Goal: Communication & Community: Answer question/provide support

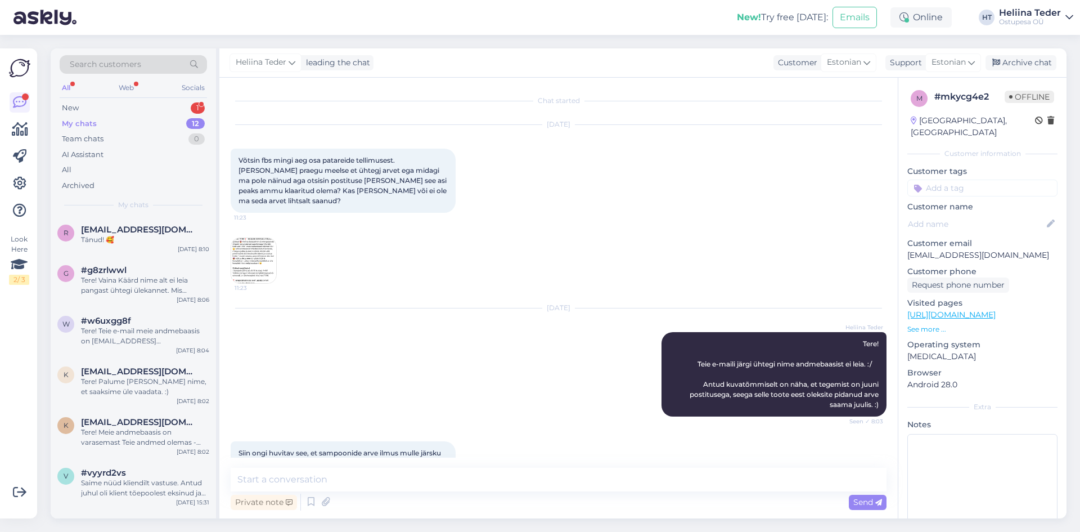
scroll to position [197, 0]
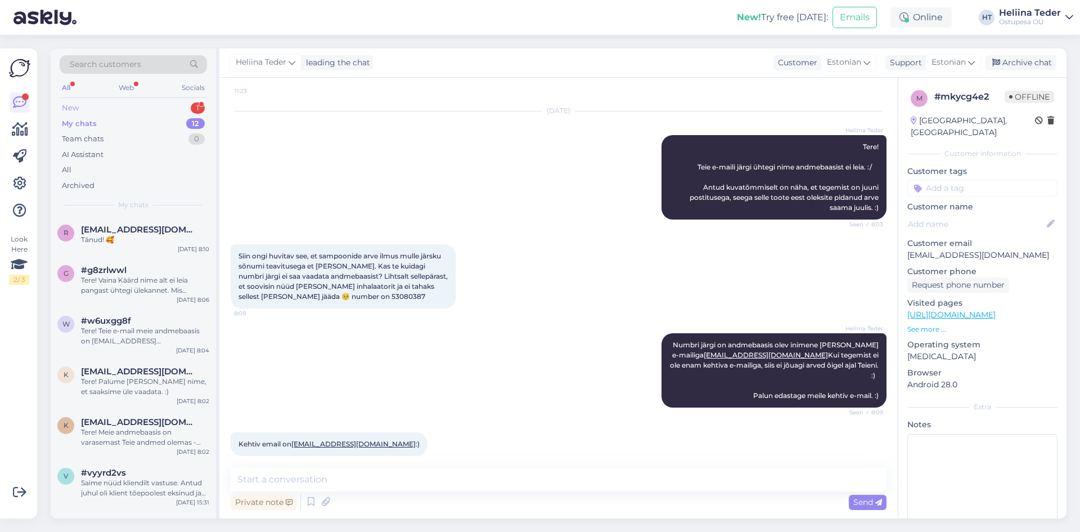
click at [84, 112] on div "New 1" at bounding box center [133, 108] width 147 height 16
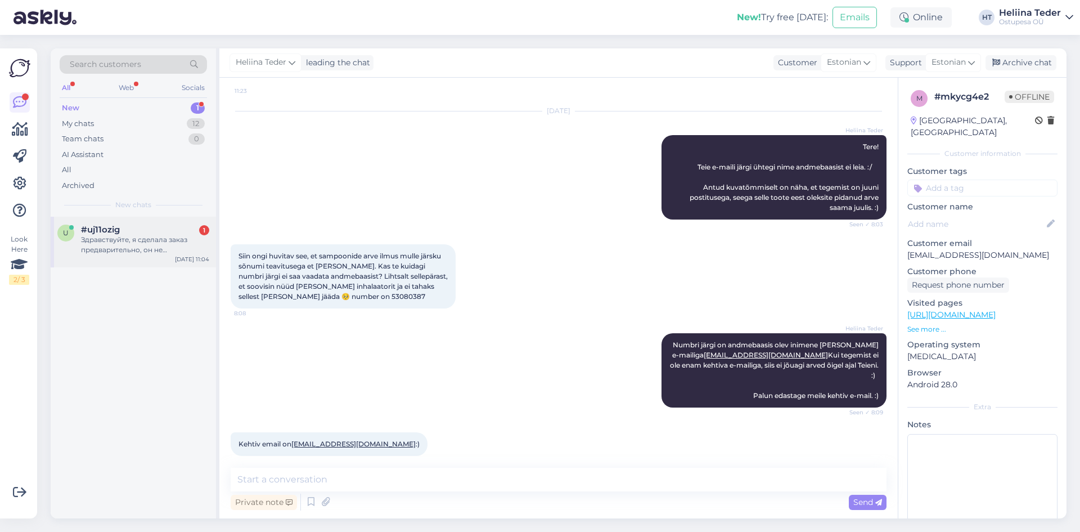
click at [135, 247] on div "Здравствуйте, я сделала заказ предварительно, он не высвечивается у меня в зака…" at bounding box center [145, 245] width 128 height 20
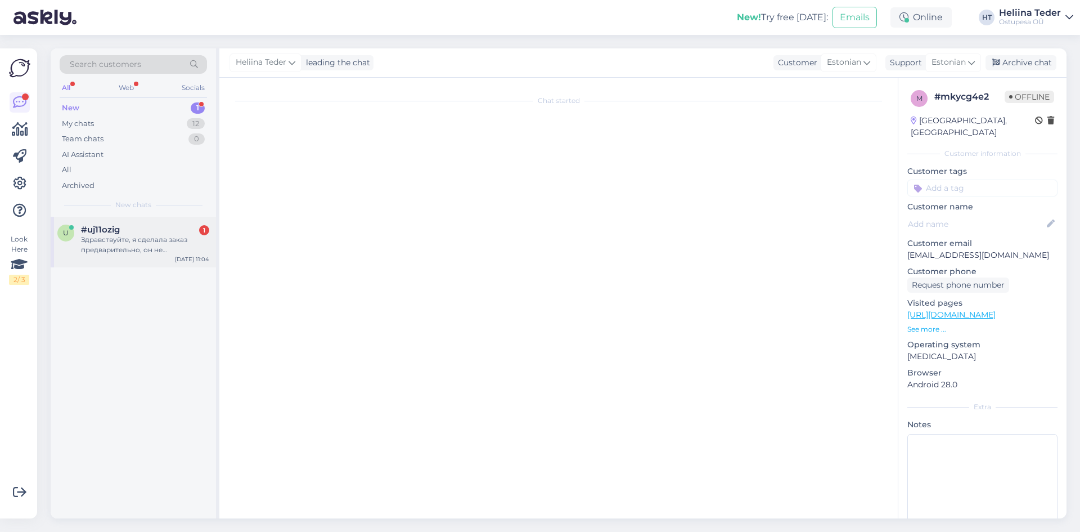
scroll to position [0, 0]
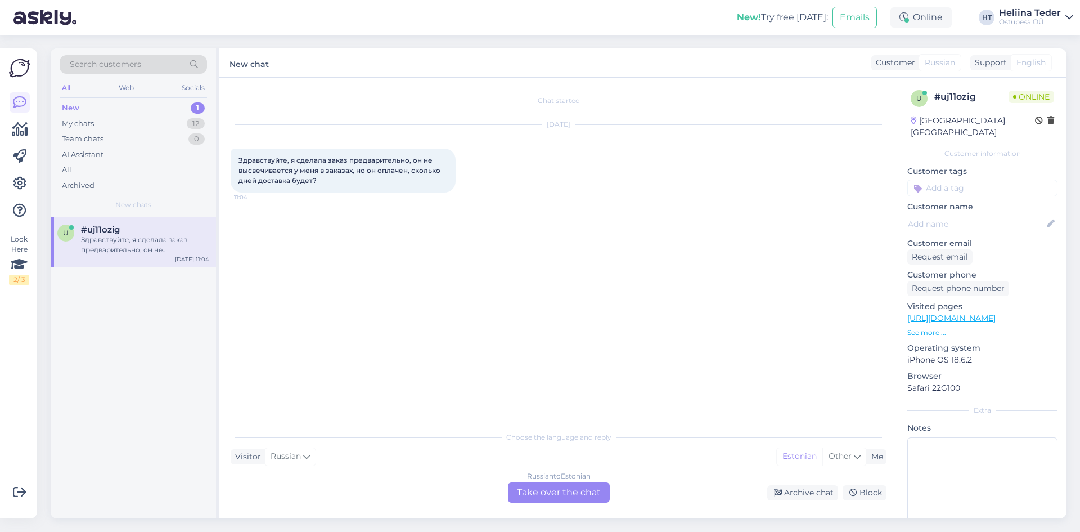
click at [591, 505] on div "Chat started [DATE] Здравствуйте, я сделала заказ предварительно, он не высвечи…" at bounding box center [558, 298] width 679 height 441
click at [584, 498] on div "Russian to Estonian Take over the chat" at bounding box center [559, 492] width 102 height 20
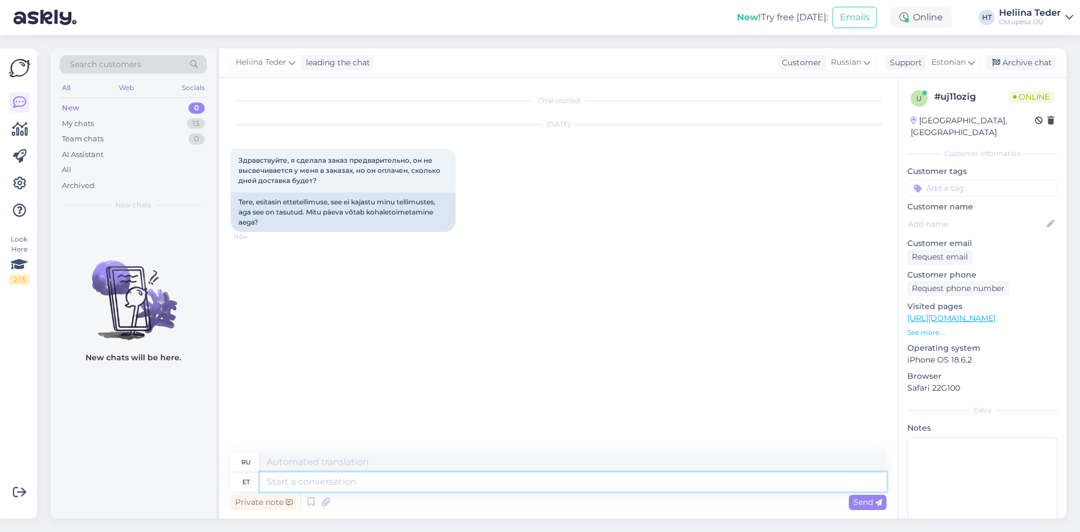
click at [354, 475] on textarea at bounding box center [573, 481] width 627 height 19
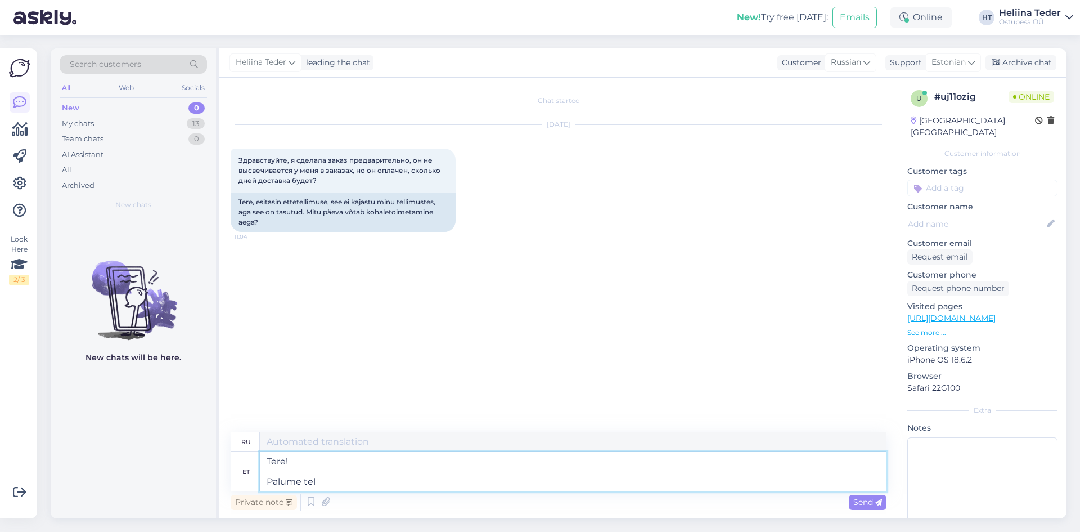
type textarea "Tere! Palume tell"
type textarea "Здравствуйте! Пожалуйста"
type textarea "Tere! Palume tellimuse nub"
type textarea "Здравствуйте! Пожалуйста, оформите заказ."
type textarea "Tere! Palume tellimuse numbrit või"
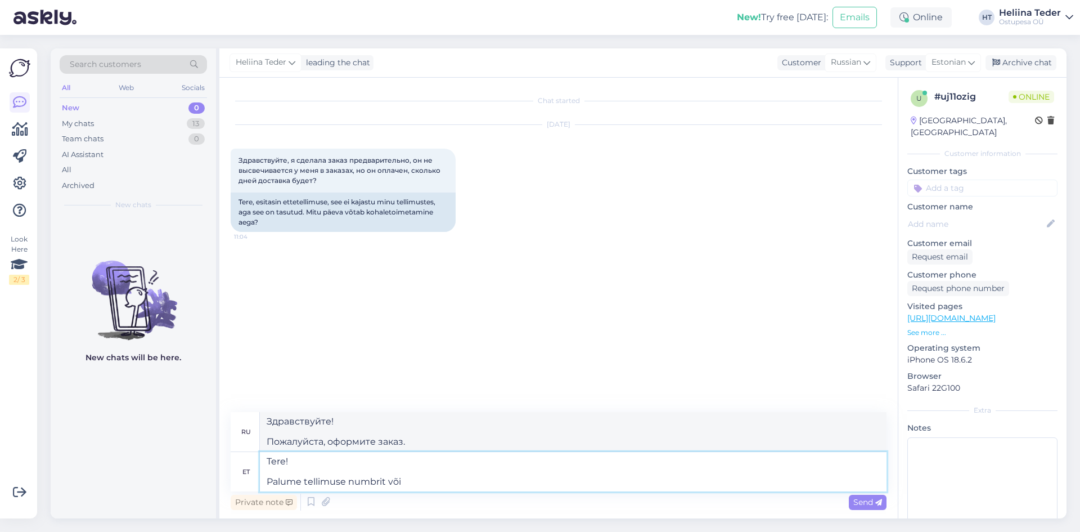
type textarea "Здравствуйте! Пожалуйста, укажите номер вашего заказа."
type textarea "Tere! Palume tellimuse numbrit või T"
type textarea "Здравствуйте! Пожалуйста, укажите номер заказа или"
type textarea "Tere! Palume tellimuse numbrit või Teie nim"
type textarea "Здравствуйте! Пожалуйста, укажите номер вашего заказа или ваш"
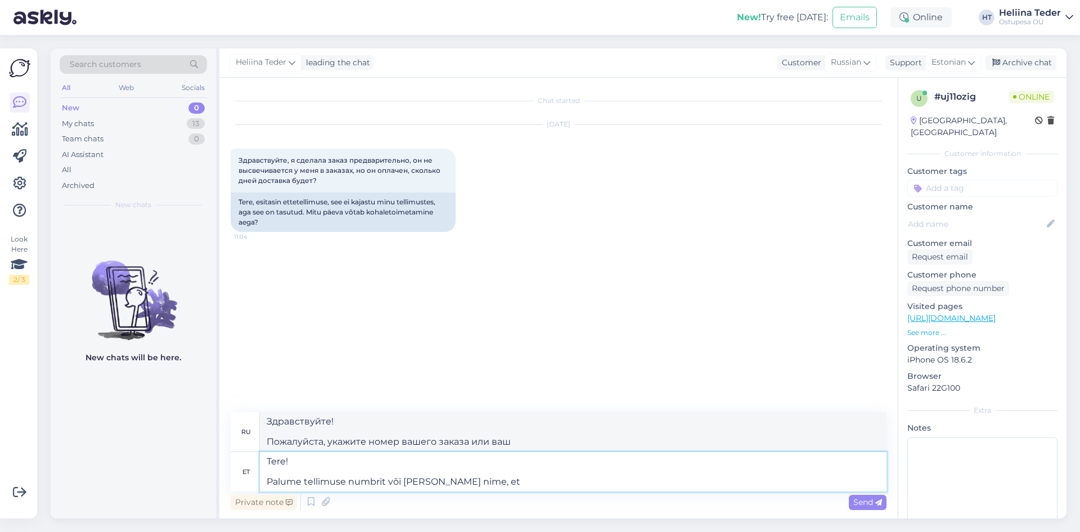
type textarea "Tere! Palume tellimuse numbrit või [PERSON_NAME] nime, et s"
type textarea "Здравствуйте! Пожалуйста, укажите номер вашего заказа или ваше имя."
type textarea "Tere! Palume tellimuse numbrit või [PERSON_NAME] nime, et saaksime asja"
type textarea "Здравствуйте! Пожалуйста, укажите номер вашего заказа или ваше имя, чтобы мы мо…"
type textarea "Tere! Palume tellimuse numbrit või [PERSON_NAME] nime, et saaksime [PERSON_NAME]"
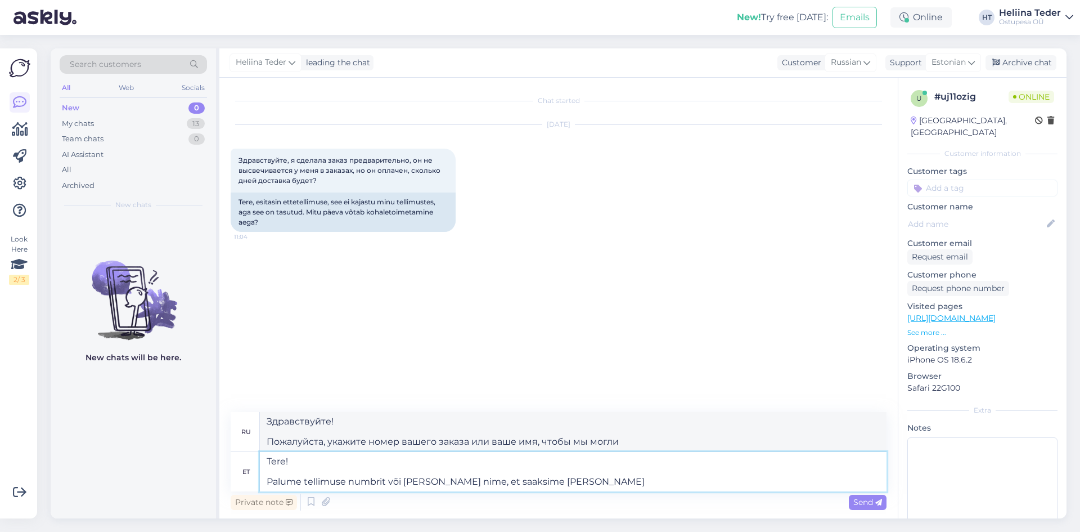
type textarea "Здравствуйте! Пожалуйста, укажите номер вашего заказа или имя, чтобы мы могли р…"
type textarea "Tere! Palume tellimuse numbrit või [PERSON_NAME] nime, et saaksime [PERSON_NAME…"
type textarea "Здравствуйте! Пожалуйста, укажите номер вашего заказа или ваше имя, чтобы мы мо…"
type textarea "Tere! Palume tellimuse numbrit või [PERSON_NAME] nime, et saaksime [PERSON_NAME…"
type textarea "Здравствуйте! Пожалуйста, укажите номер вашего заказа или имя, чтобы мы могли р…"
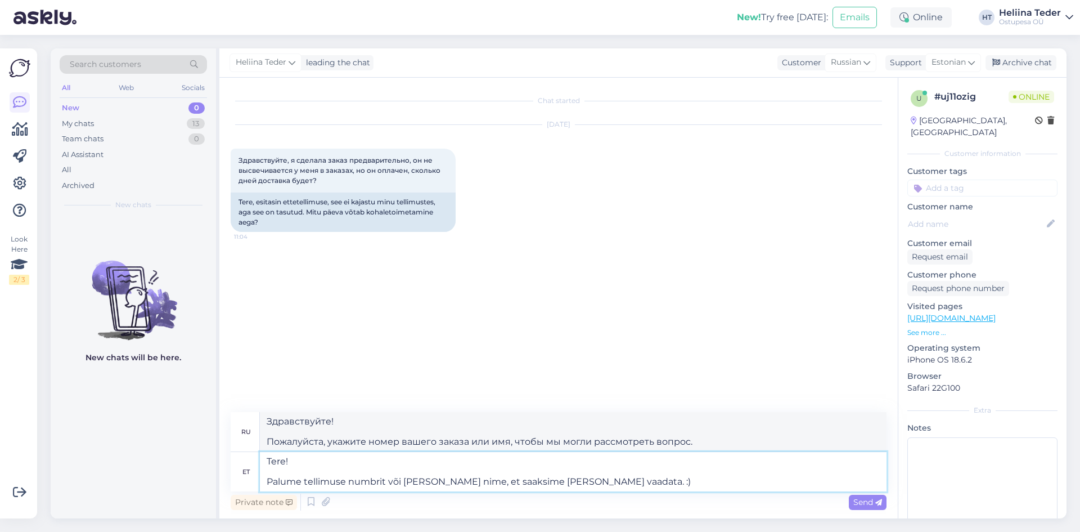
type textarea "Tere! Palume tellimuse numbrit või [PERSON_NAME] nime, et saaksime [PERSON_NAME…"
type textarea "Здравствуйте! Пожалуйста, укажите номер вашего заказа или ваше имя, чтобы мы мо…"
type textarea "Tere! Palume tellimuse numbrit või [PERSON_NAME] nime, et saaksime [PERSON_NAME…"
click at [877, 499] on icon at bounding box center [878, 502] width 7 height 7
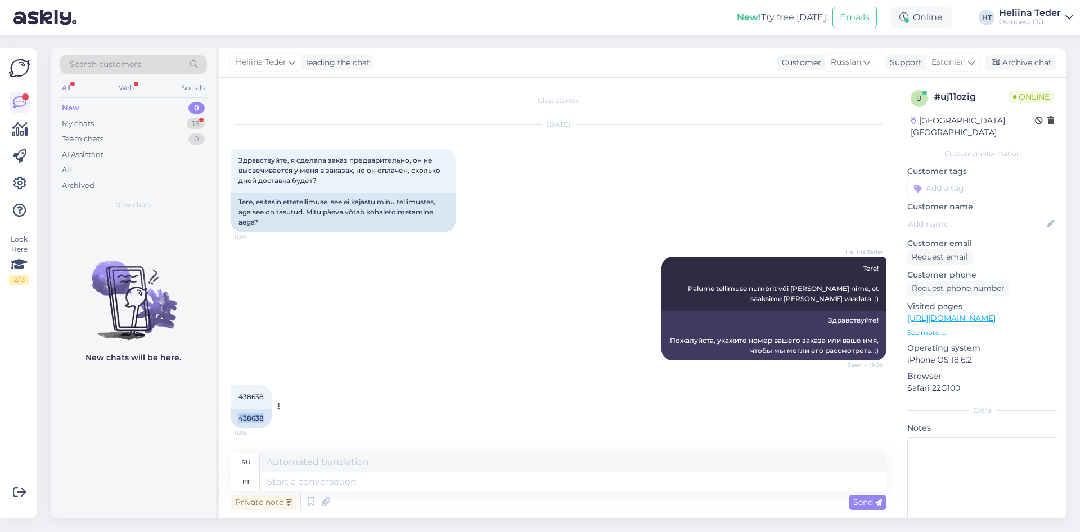
drag, startPoint x: 257, startPoint y: 417, endPoint x: 238, endPoint y: 417, distance: 18.6
click at [238, 417] on div "438638" at bounding box center [251, 417] width 41 height 19
copy div "438638"
click at [302, 484] on textarea at bounding box center [573, 481] width 627 height 19
paste textarea "Tavatellimuste eeldatav tarne on hiljemalt kuu lõpuks. Selliste toodete juures …"
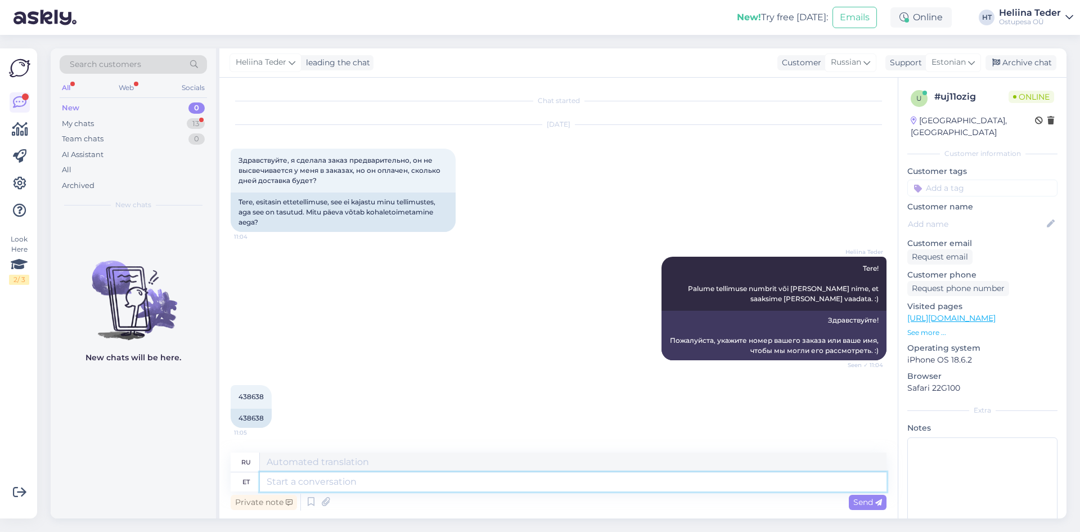
type textarea "Tavatellimuste eeldatav tarne on hiljemalt kuu lõpuks. Selliste toodete juures …"
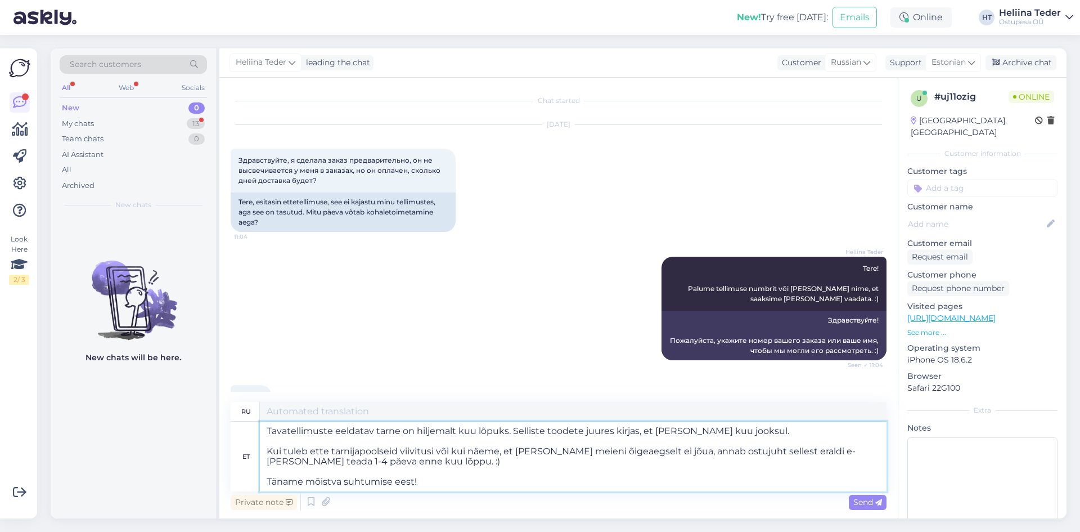
type textarea "Стандартные заказы, как ожидается, будут доставлены не позднее конца месяца. Та…"
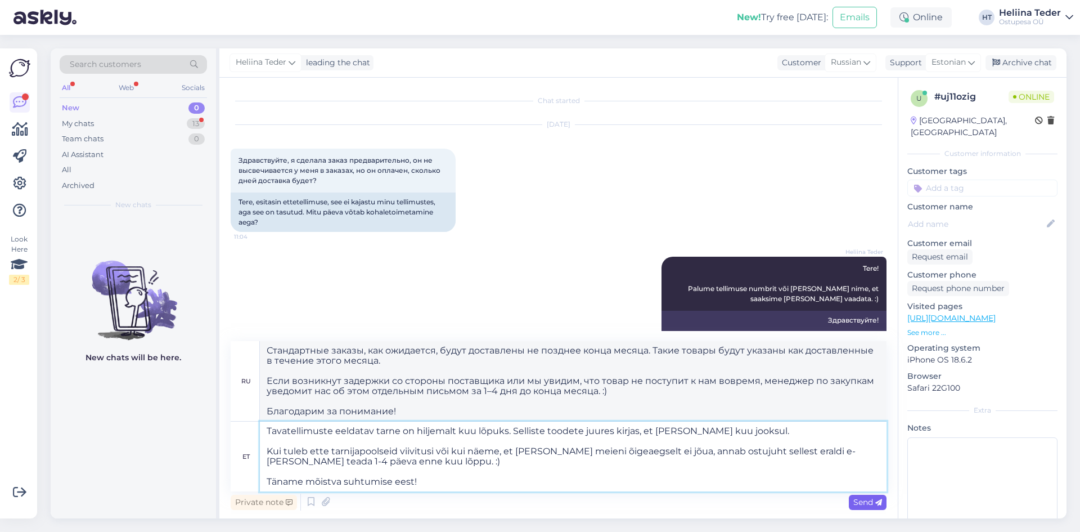
type textarea "Tavatellimuste eeldatav tarne on hiljemalt kuu lõpuks. Selliste toodete juures …"
click at [869, 502] on span "Send" at bounding box center [867, 502] width 29 height 10
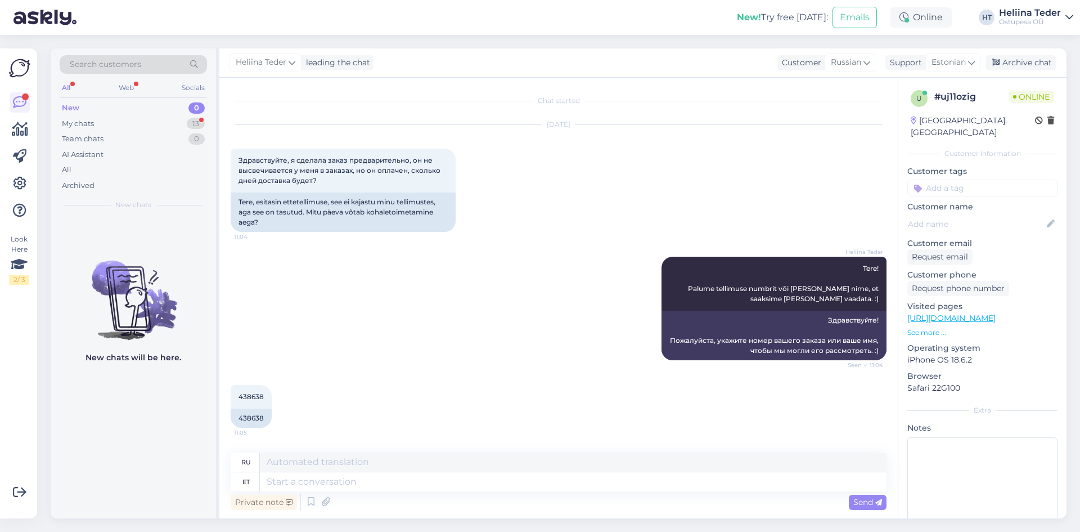
scroll to position [227, 0]
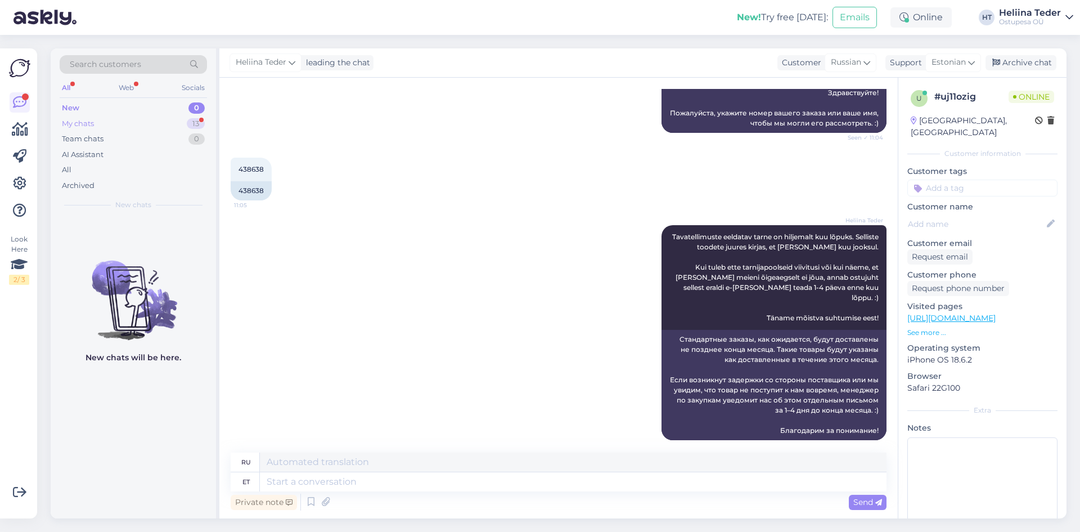
click at [122, 127] on div "My chats 13" at bounding box center [133, 124] width 147 height 16
